Goal: Find specific page/section: Find specific page/section

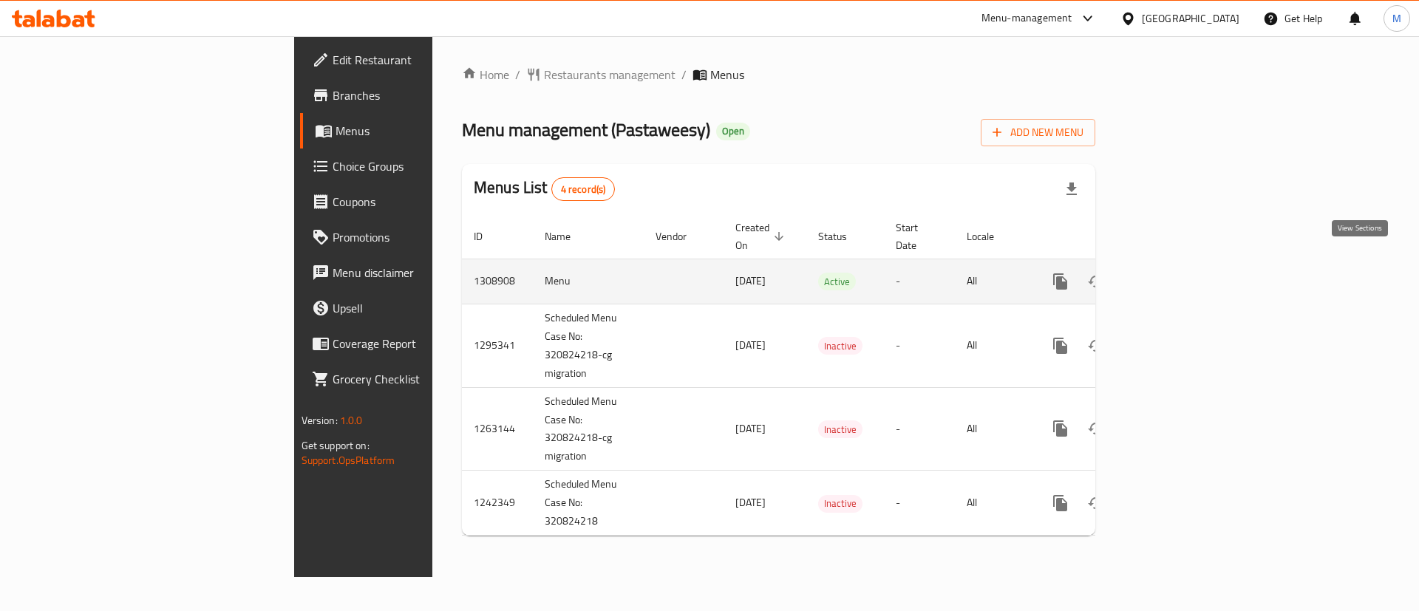
click at [1176, 273] on icon "enhanced table" at bounding box center [1167, 282] width 18 height 18
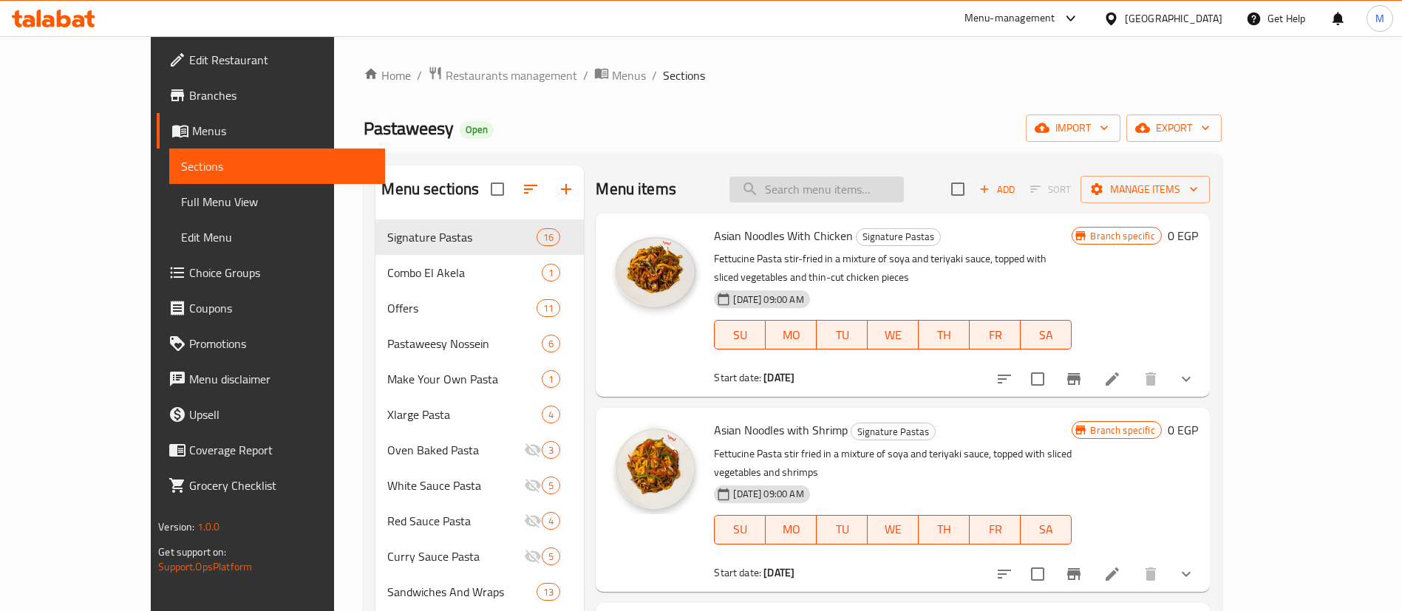
click at [873, 194] on input "search" at bounding box center [817, 190] width 174 height 26
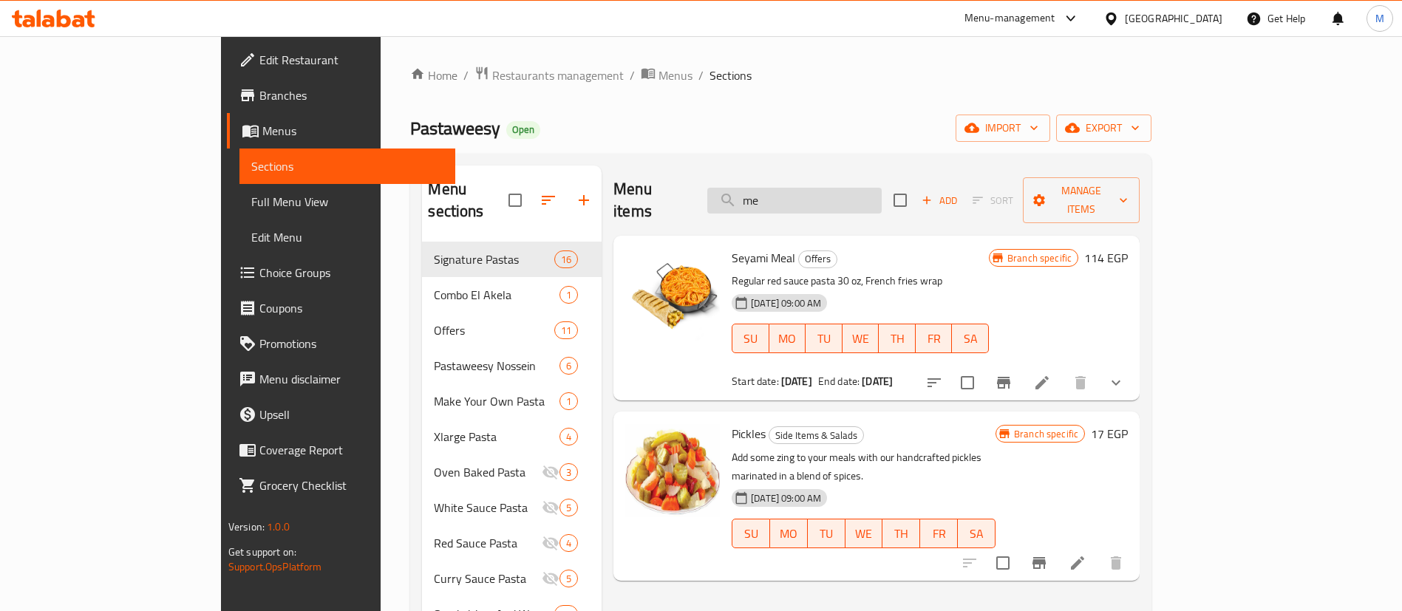
type input "m"
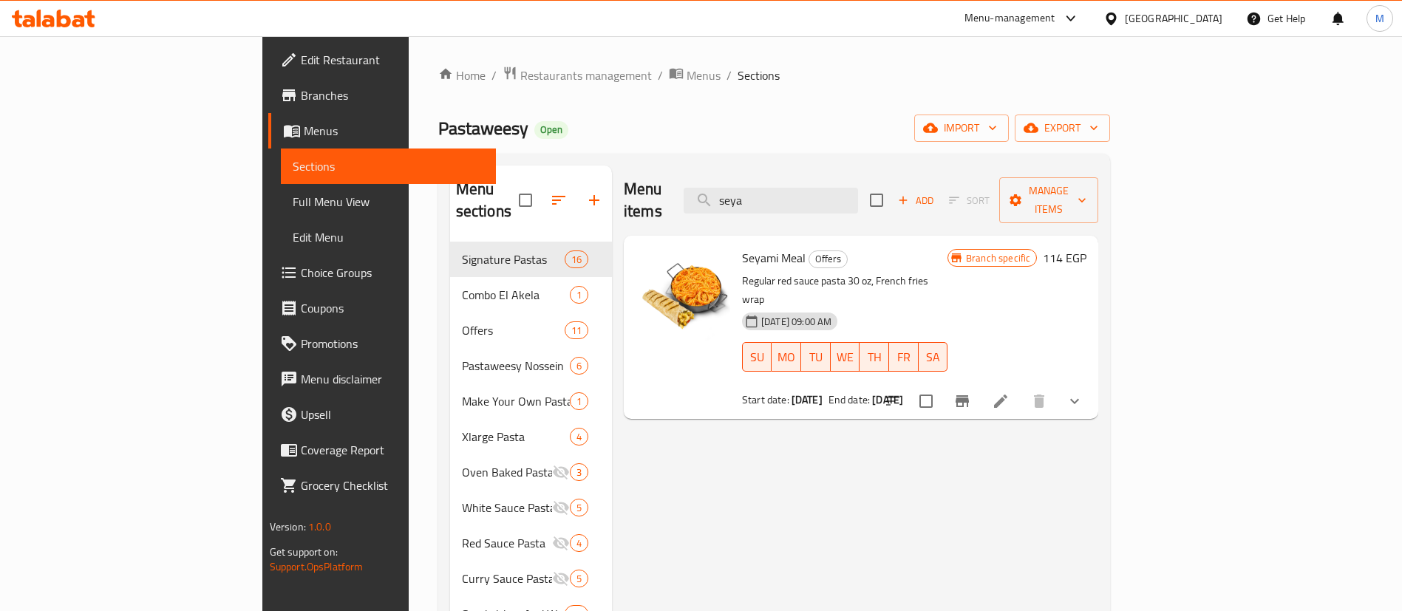
click at [742, 247] on span "Seyami Meal" at bounding box center [774, 258] width 64 height 22
copy h6 "Seyami Meal"
click at [742, 247] on span "Seyami Meal" at bounding box center [774, 258] width 64 height 22
click at [858, 188] on input "seya" at bounding box center [771, 201] width 174 height 26
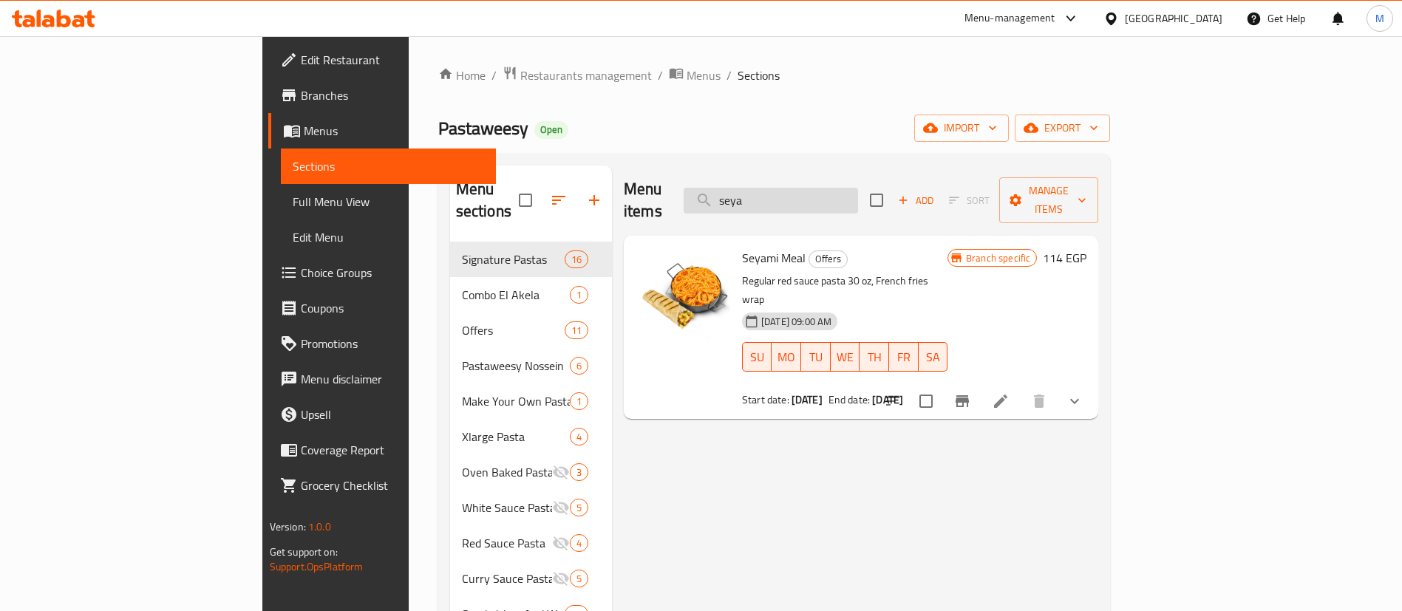
click at [858, 188] on input "seya" at bounding box center [771, 201] width 174 height 26
click at [858, 188] on input "c" at bounding box center [771, 201] width 174 height 26
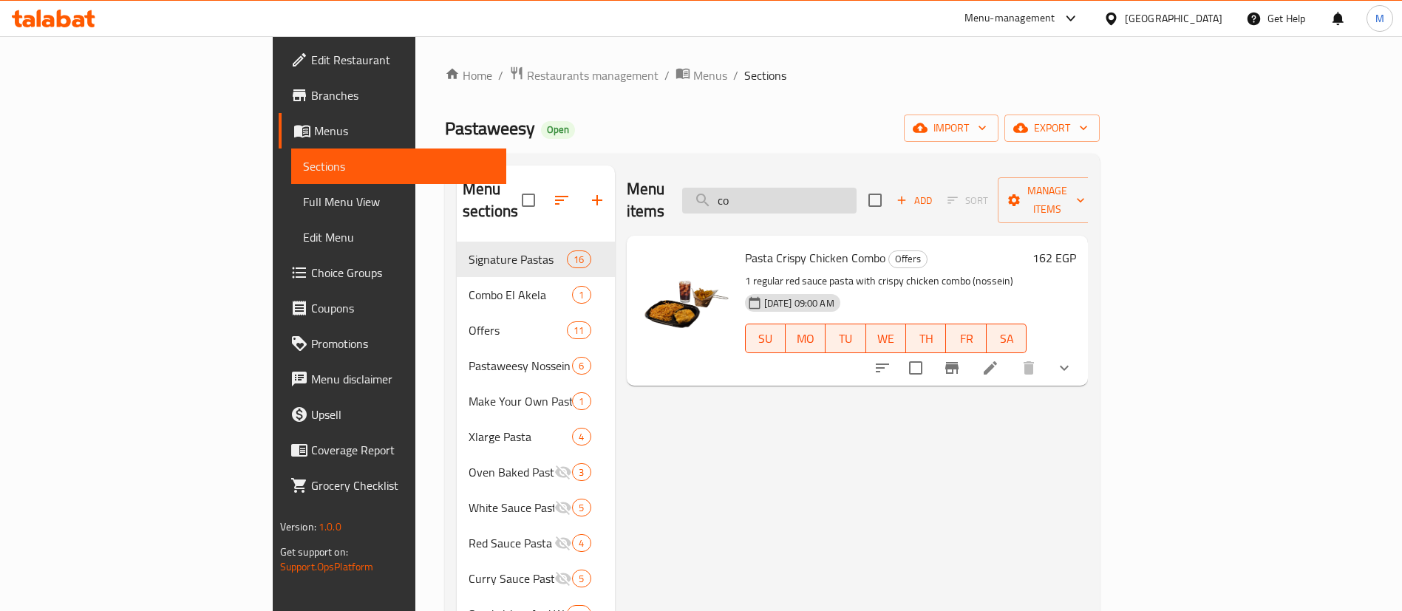
type input "c"
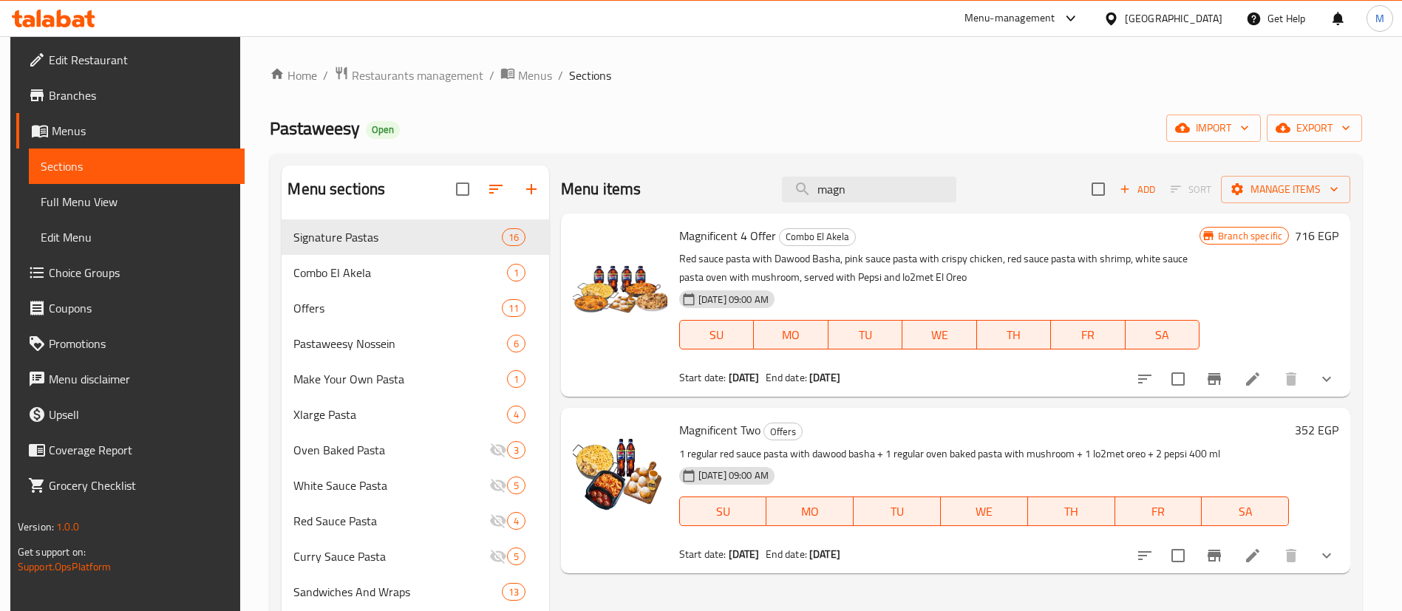
type input "magn"
click at [747, 240] on span "Magnificent 4 Offer" at bounding box center [727, 236] width 97 height 22
copy h6 "Magnificent 4 Offer"
